Goal: Obtain resource: Obtain resource

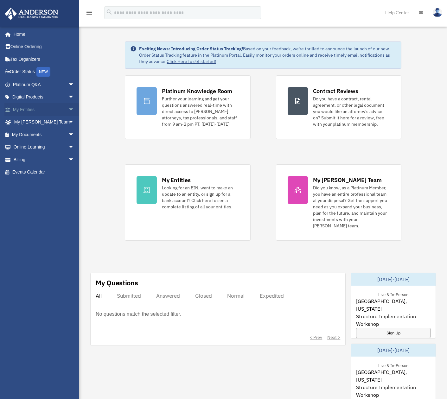
click at [68, 112] on span "arrow_drop_down" at bounding box center [74, 109] width 13 height 13
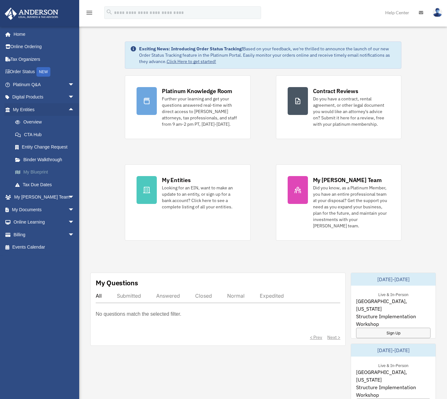
click at [42, 173] on link "My Blueprint" at bounding box center [46, 172] width 75 height 13
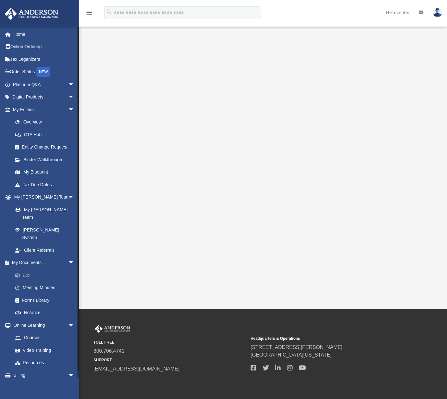
click at [27, 269] on link "Box" at bounding box center [46, 275] width 75 height 13
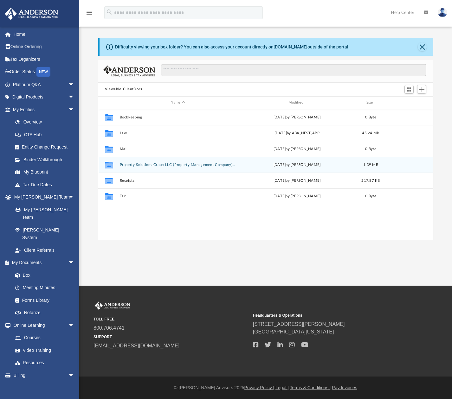
scroll to position [139, 331]
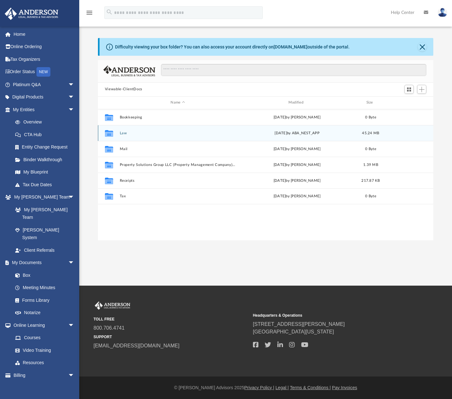
click at [124, 133] on button "Law" at bounding box center [177, 133] width 116 height 4
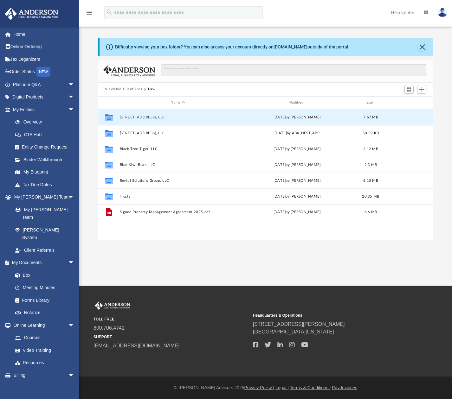
click at [140, 117] on button "[STREET_ADDRESS], LLC" at bounding box center [177, 117] width 116 height 4
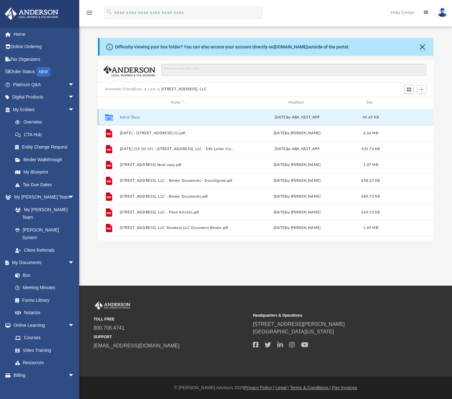
click at [134, 119] on button "Initial Docs" at bounding box center [177, 117] width 116 height 4
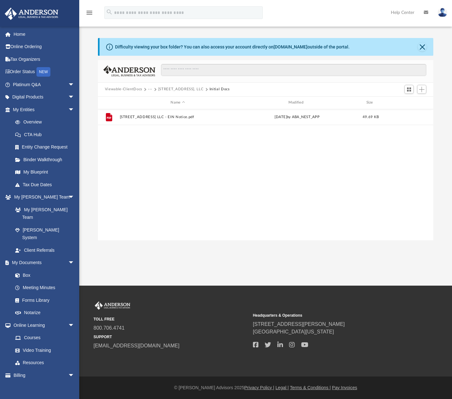
click at [141, 90] on button "Viewable-ClientDocs" at bounding box center [123, 90] width 37 height 6
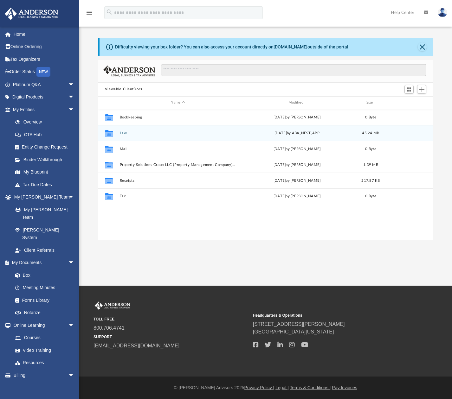
click at [124, 132] on button "Law" at bounding box center [177, 133] width 116 height 4
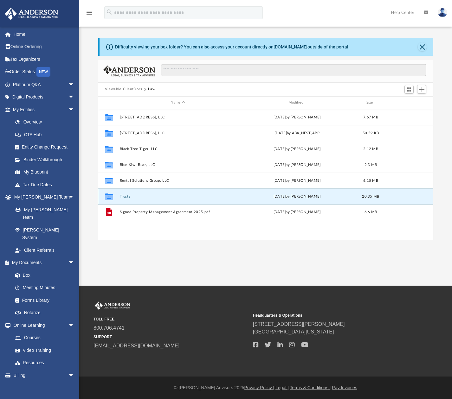
click at [126, 196] on button "Trusts" at bounding box center [177, 196] width 116 height 4
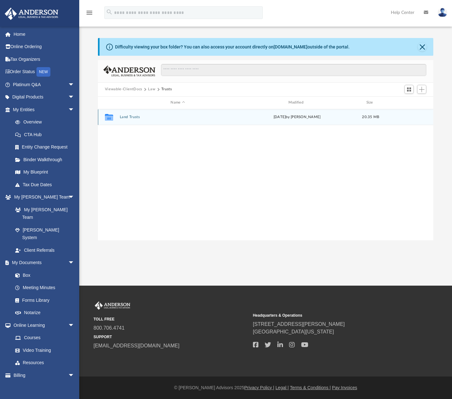
click at [132, 116] on button "Land Trusts" at bounding box center [177, 117] width 116 height 4
click at [146, 118] on button "Land Trust - [STREET_ADDRESS] Trust" at bounding box center [177, 117] width 116 height 4
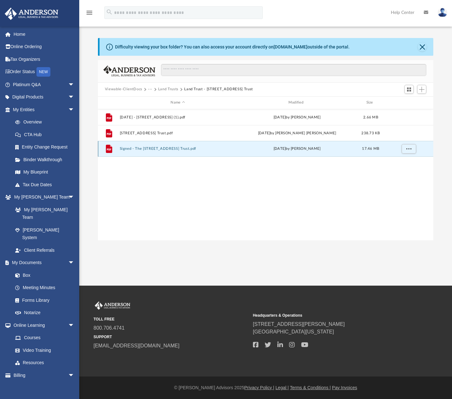
click at [145, 149] on button "Signed - The [STREET_ADDRESS] Trust.pdf" at bounding box center [177, 149] width 116 height 4
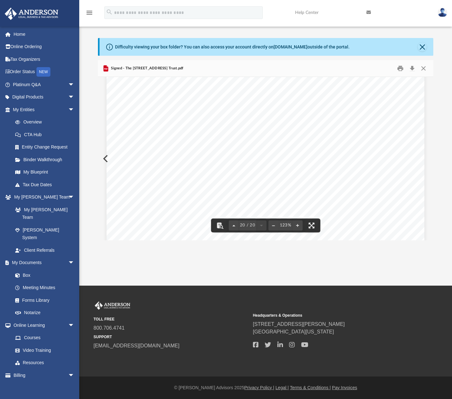
scroll to position [8032, 0]
click at [424, 71] on button "Close" at bounding box center [423, 68] width 11 height 10
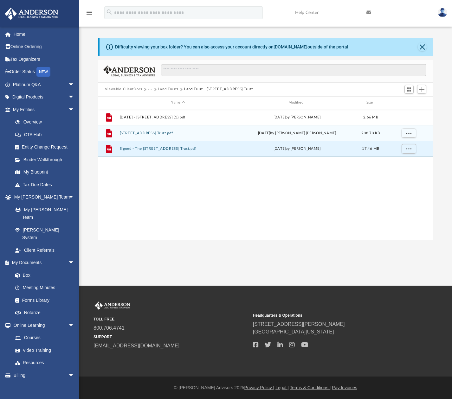
click at [162, 133] on button "[STREET_ADDRESS] Trust.pdf" at bounding box center [177, 133] width 116 height 4
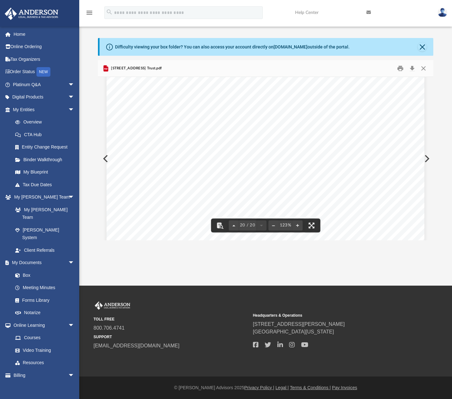
scroll to position [8254, 0]
click at [425, 67] on button "Close" at bounding box center [423, 68] width 11 height 10
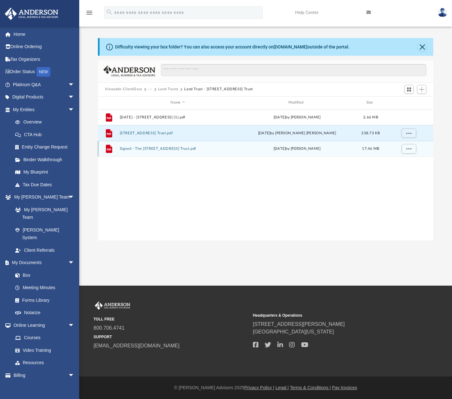
click at [160, 148] on button "Signed - The [STREET_ADDRESS] Trust.pdf" at bounding box center [177, 149] width 116 height 4
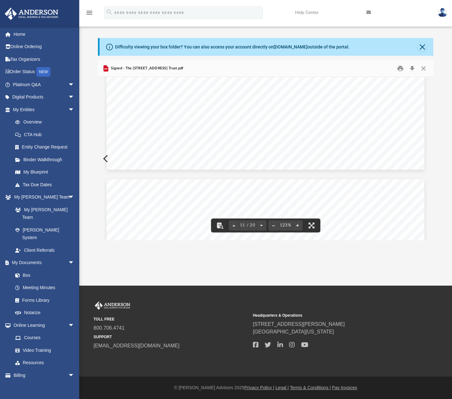
scroll to position [4786, 0]
click at [422, 46] on button "Close" at bounding box center [422, 46] width 9 height 9
